Goal: Information Seeking & Learning: Learn about a topic

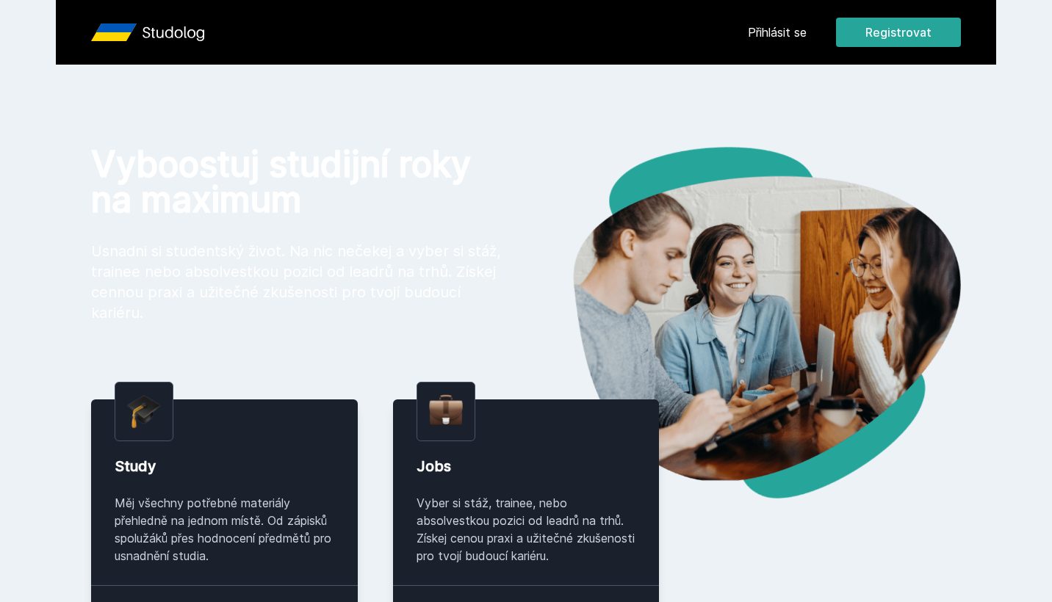
click at [794, 34] on link "Přihlásit se" at bounding box center [777, 33] width 59 height 18
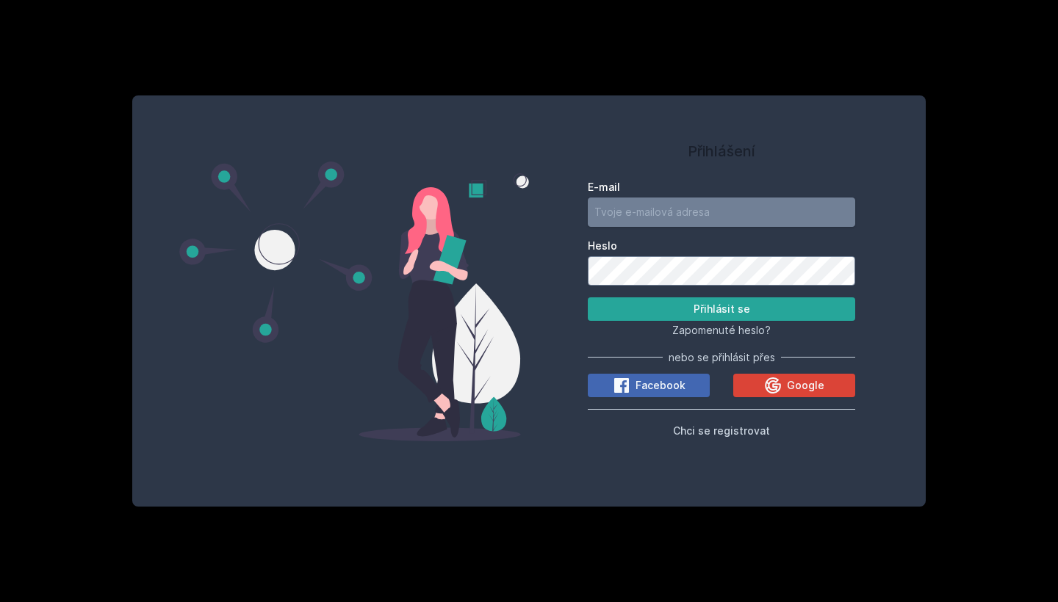
type input "[EMAIL_ADDRESS][DOMAIN_NAME]"
click at [721, 309] on button "Přihlásit se" at bounding box center [721, 310] width 267 height 24
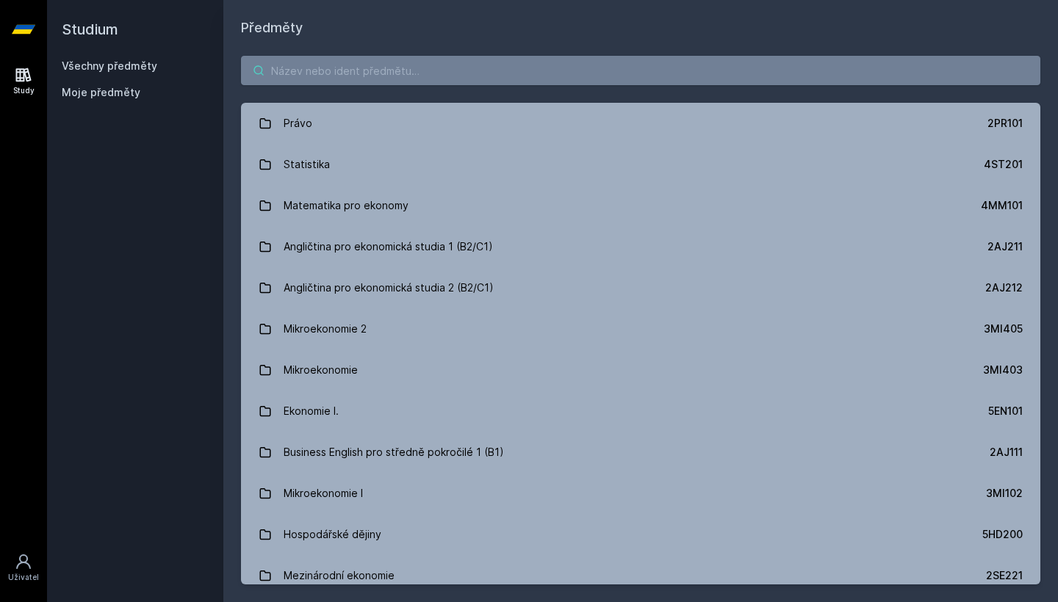
click at [278, 73] on input "search" at bounding box center [640, 70] width 799 height 29
paste input "Státní závěrečná zkouška"
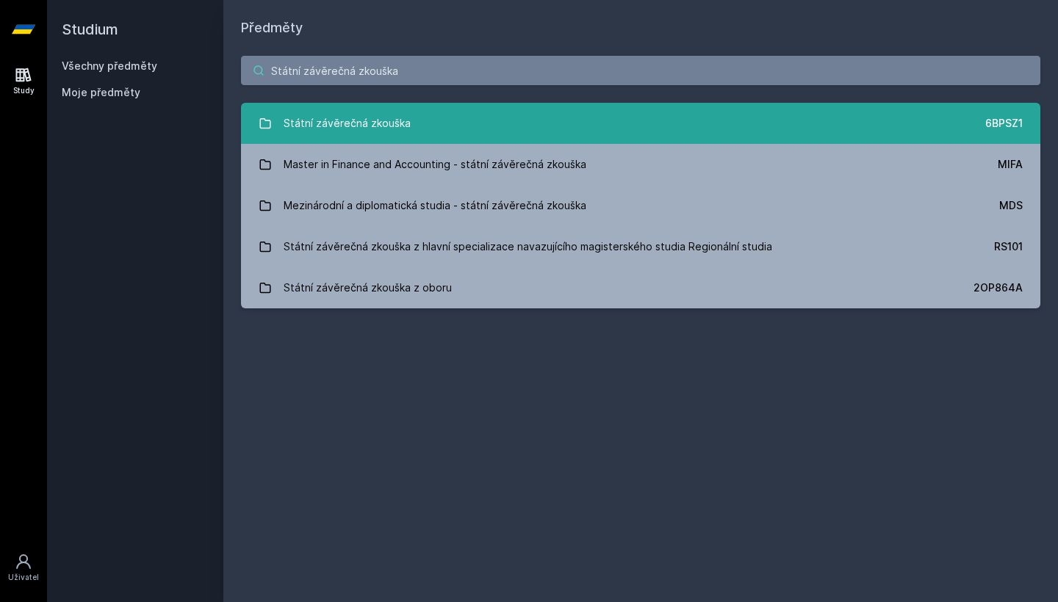
type input "Státní závěrečná zkouška"
click at [483, 122] on link "Státní závěrečná zkouška 6BPSZ1" at bounding box center [640, 123] width 799 height 41
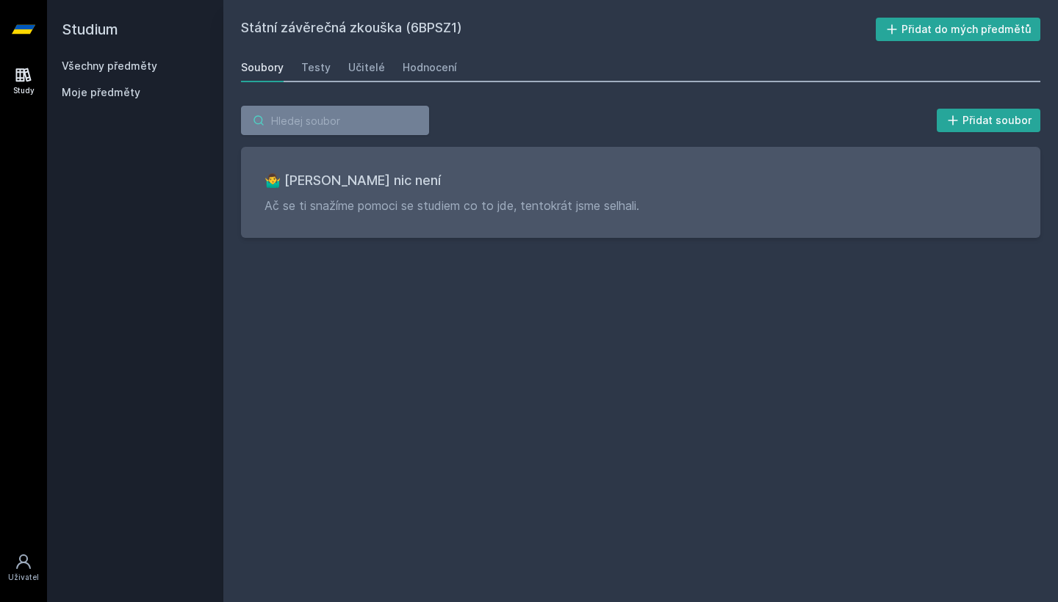
click at [353, 112] on input "search" at bounding box center [335, 120] width 188 height 29
type input "1fin"
